Goal: Entertainment & Leisure: Consume media (video, audio)

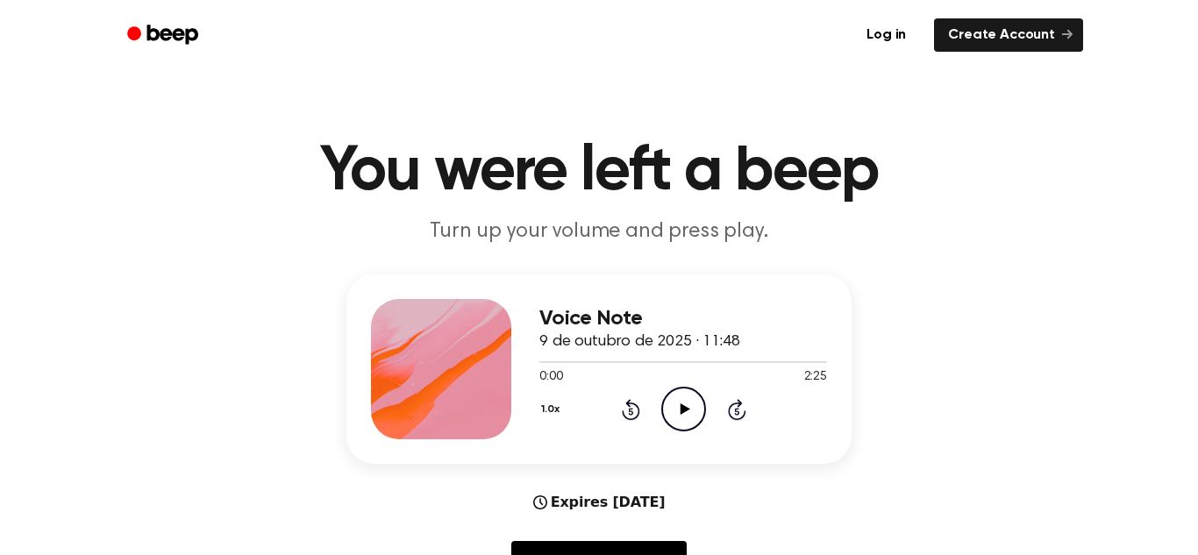
click at [672, 404] on icon "Play Audio" at bounding box center [683, 409] width 45 height 45
click at [766, 359] on div at bounding box center [684, 361] width 288 height 14
click at [766, 359] on span at bounding box center [761, 362] width 14 height 14
click at [694, 401] on icon "Pause Audio" at bounding box center [683, 409] width 45 height 45
click at [694, 407] on icon "Play Audio" at bounding box center [683, 409] width 45 height 45
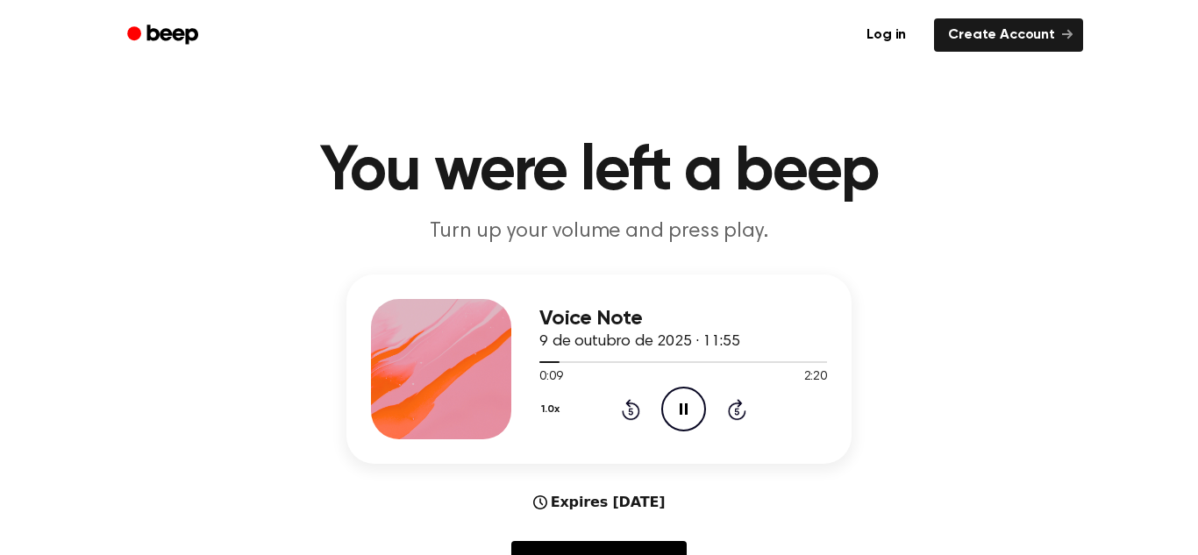
click at [694, 407] on icon "Pause Audio" at bounding box center [683, 409] width 45 height 45
click at [694, 407] on icon "Play Audio" at bounding box center [683, 409] width 45 height 45
click at [694, 407] on icon "Pause Audio" at bounding box center [683, 409] width 45 height 45
click at [694, 407] on icon "Play Audio" at bounding box center [683, 409] width 45 height 45
